Goal: Information Seeking & Learning: Learn about a topic

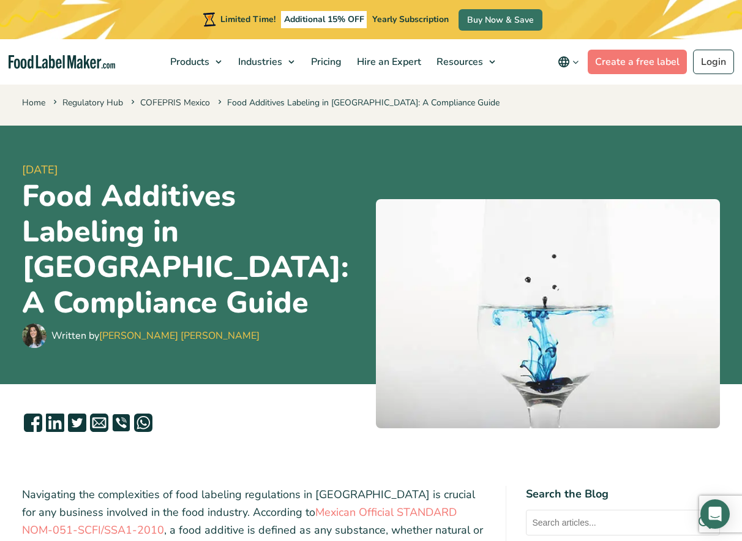
click at [375, 171] on div "[DATE] Food Additives Labeling in [GEOGRAPHIC_DATA]: A Compliance Guide Written…" at bounding box center [371, 255] width 698 height 259
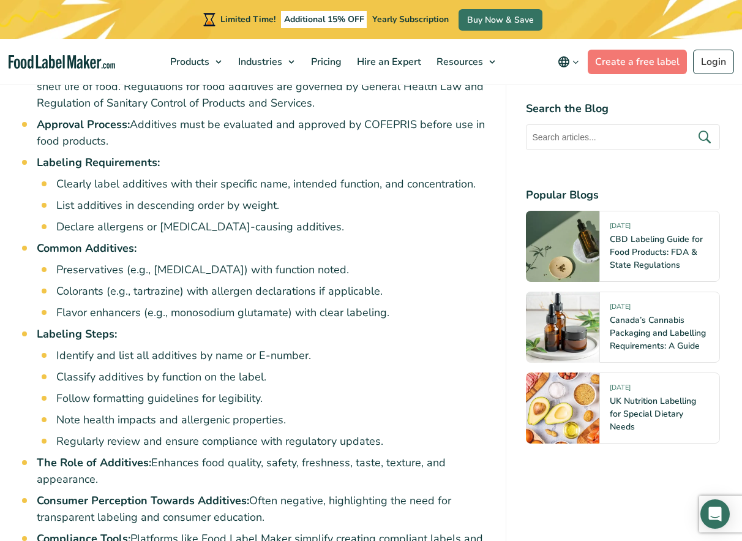
scroll to position [857, 0]
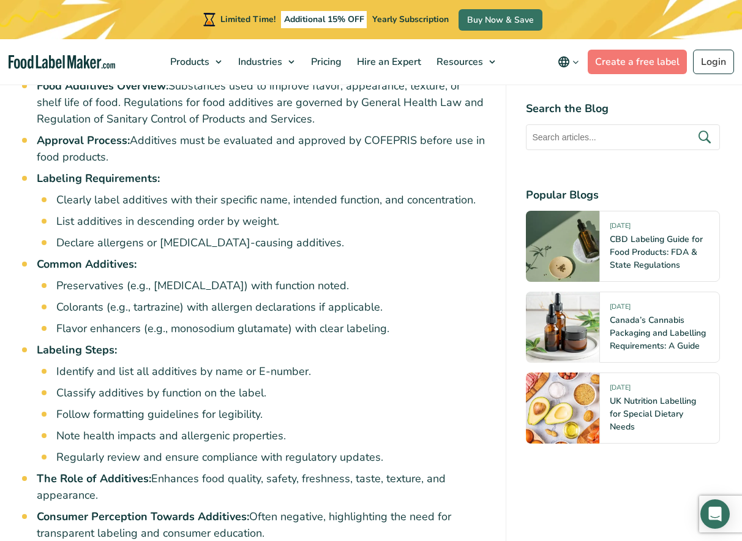
click at [394, 342] on li "Labeling Steps: Identify and list all additives by name or E-number. Classify a…" at bounding box center [261, 404] width 449 height 124
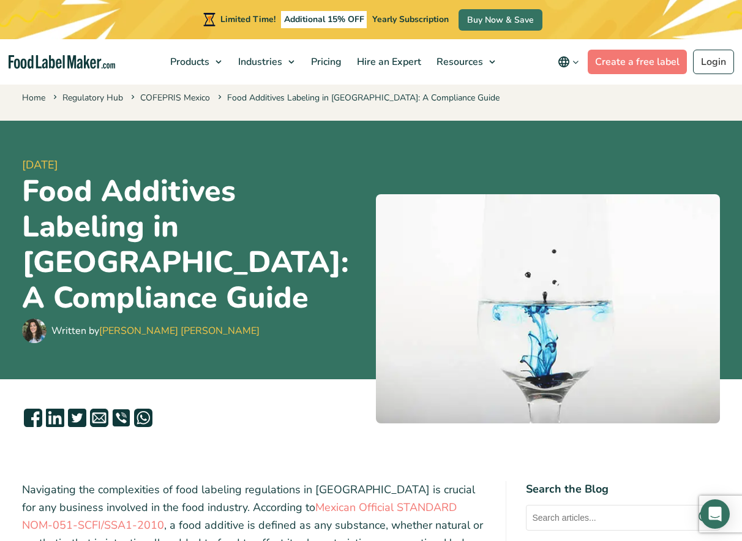
scroll to position [0, 0]
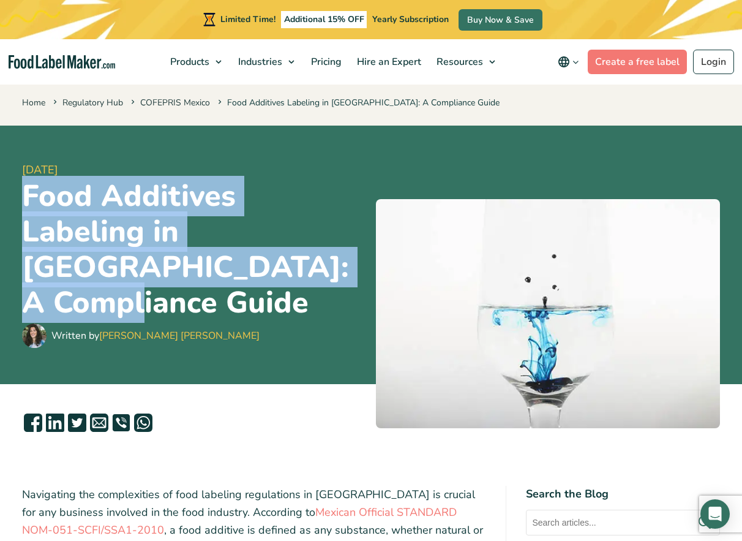
drag, startPoint x: 23, startPoint y: 209, endPoint x: 314, endPoint y: 287, distance: 301.1
click at [314, 287] on h1 "Food Additives Labeling in Mexico: A Compliance Guide" at bounding box center [194, 249] width 344 height 143
copy h1 "Food Additives Labeling in Mexico: A Compliance Guide"
click at [303, 350] on div "25 June, 2024 Food Additives Labeling in Mexico: A Compliance Guide Written by …" at bounding box center [194, 255] width 344 height 230
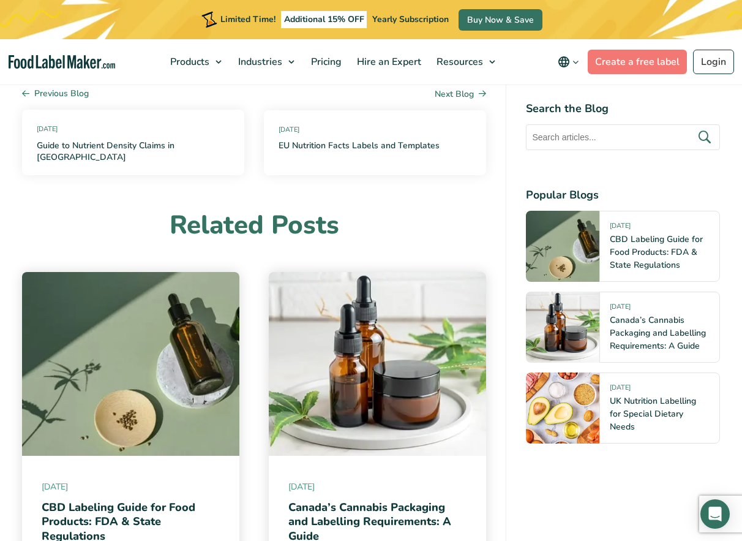
scroll to position [5285, 0]
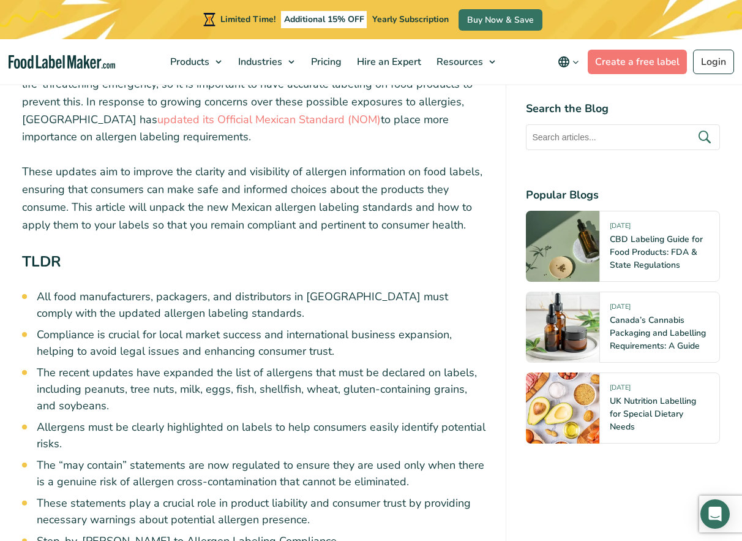
scroll to position [490, 0]
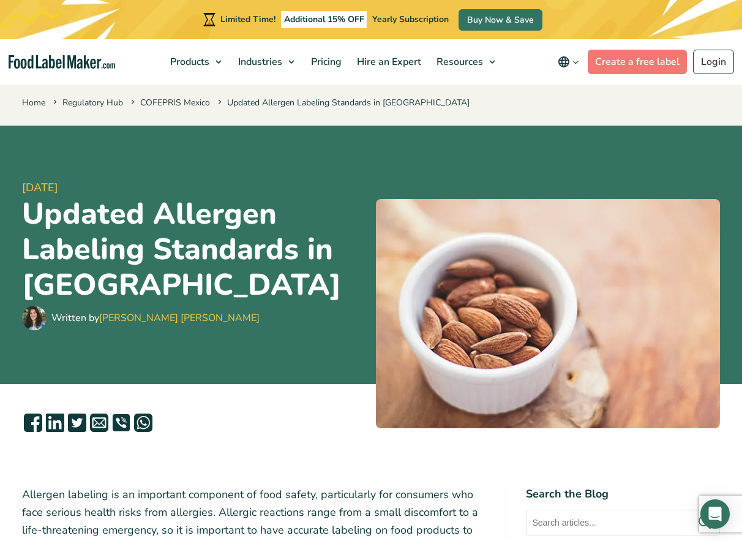
click at [230, 436] on div at bounding box center [371, 424] width 698 height 23
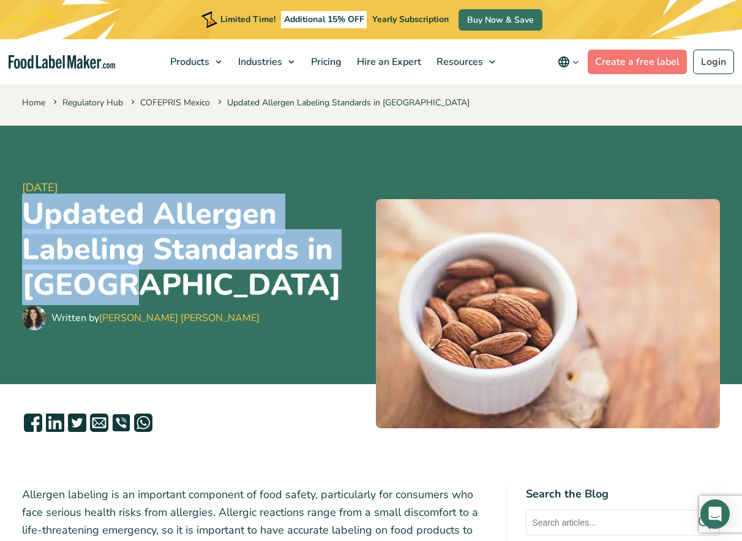
drag, startPoint x: 113, startPoint y: 287, endPoint x: 18, endPoint y: 214, distance: 120.1
click at [18, 214] on div "[DATE] Updated Allergen Labeling Standards in [GEOGRAPHIC_DATA] Written by [PER…" at bounding box center [371, 255] width 716 height 259
copy h1 "Updated Allergen Labeling Standards in [GEOGRAPHIC_DATA]"
click at [203, 339] on div "[DATE] Updated Allergen Labeling Standards in [GEOGRAPHIC_DATA] Written by [PER…" at bounding box center [194, 255] width 344 height 230
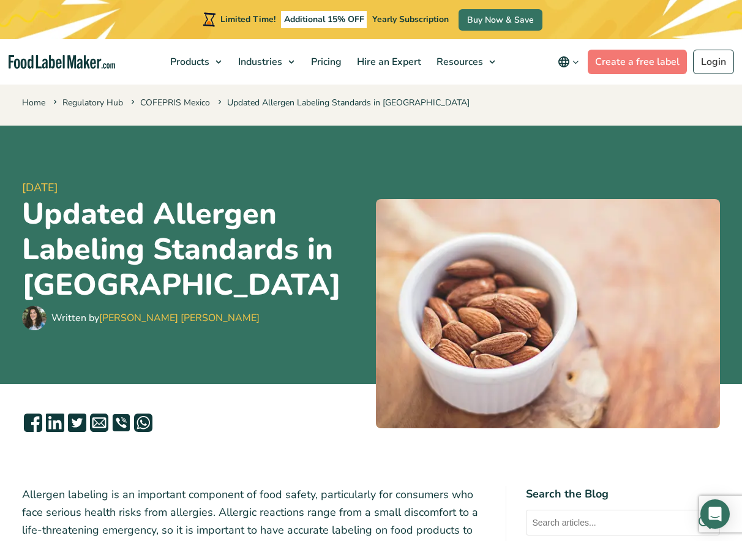
drag, startPoint x: 276, startPoint y: 453, endPoint x: 275, endPoint y: 393, distance: 59.4
